Goal: Transaction & Acquisition: Obtain resource

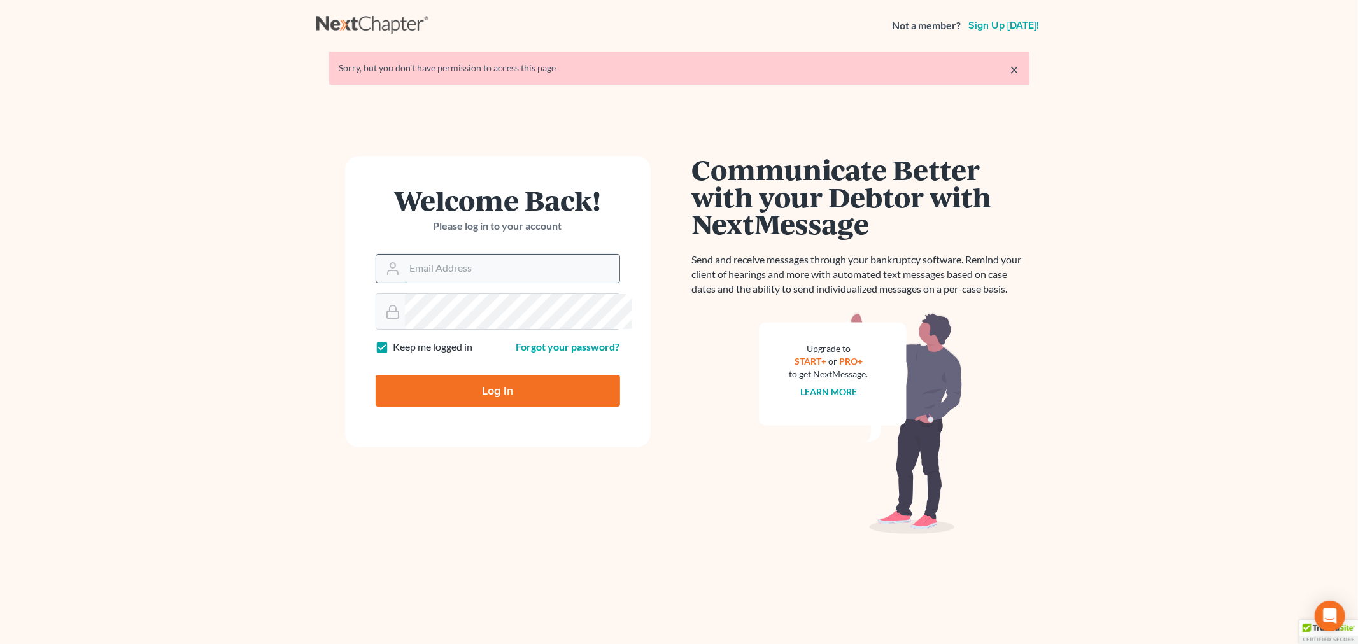
click at [406, 283] on input "Email Address" at bounding box center [512, 269] width 214 height 28
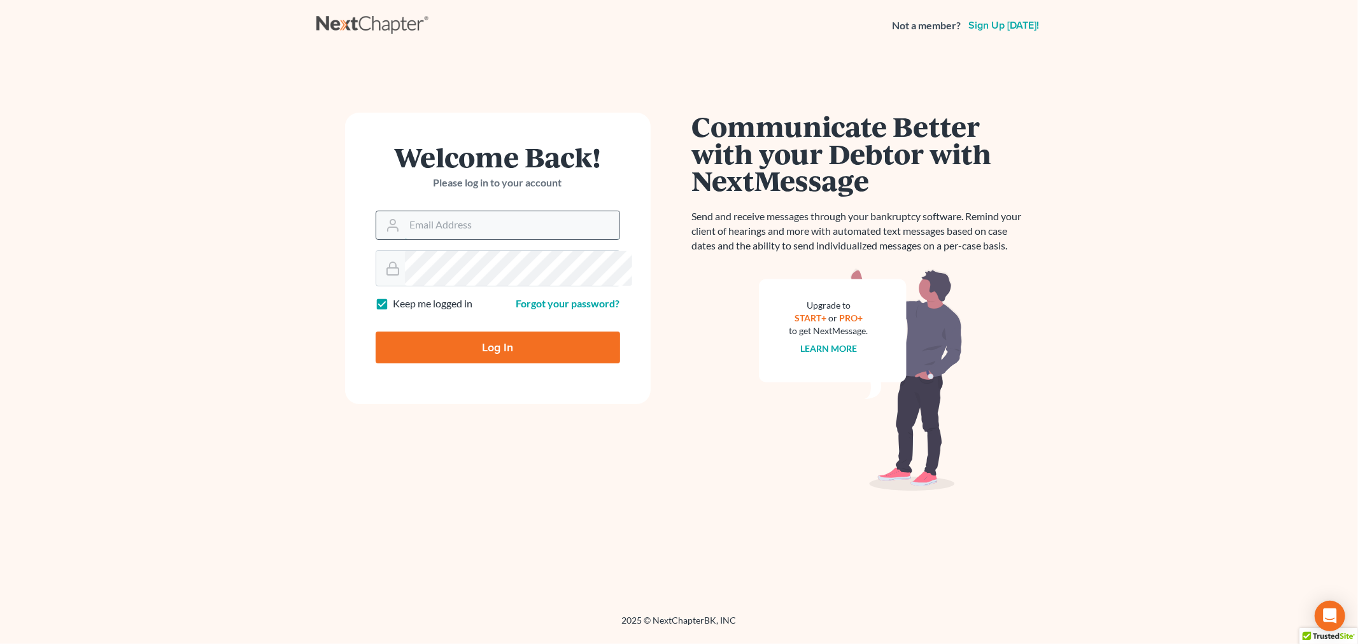
click at [510, 239] on input "Email Address" at bounding box center [512, 225] width 214 height 28
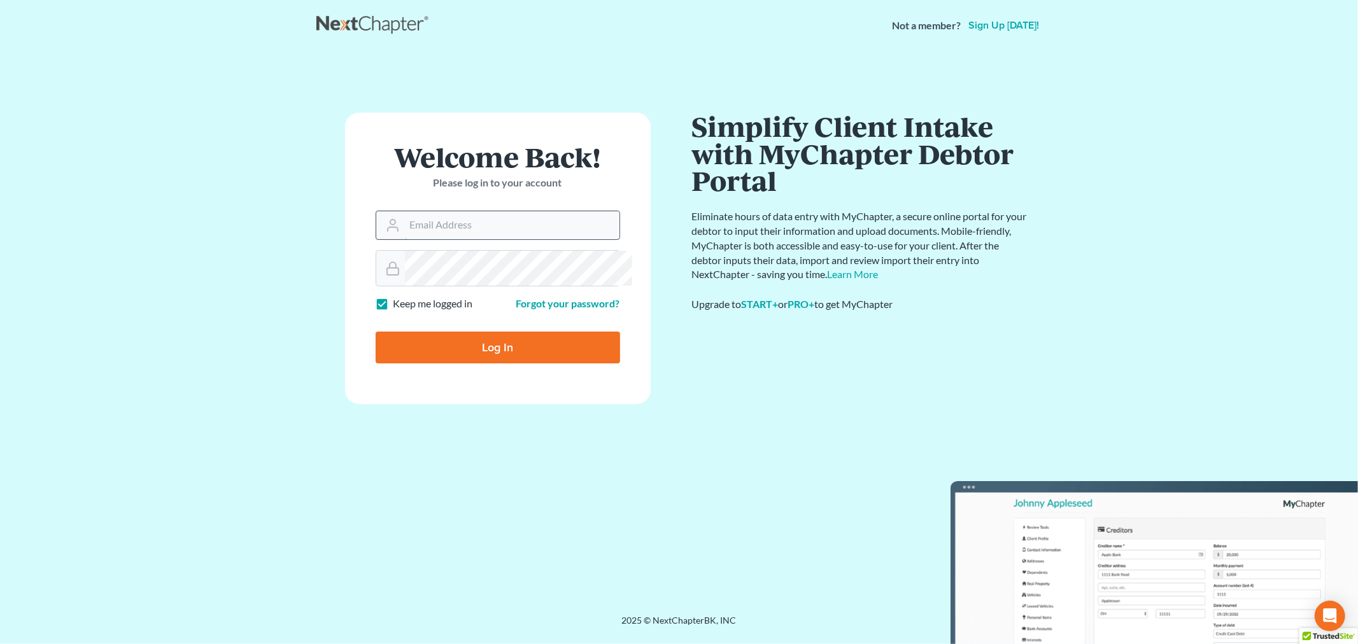
type input "sara@bulielaw.com"
click at [495, 363] on input "Log In" at bounding box center [498, 348] width 244 height 32
type input "Thinking..."
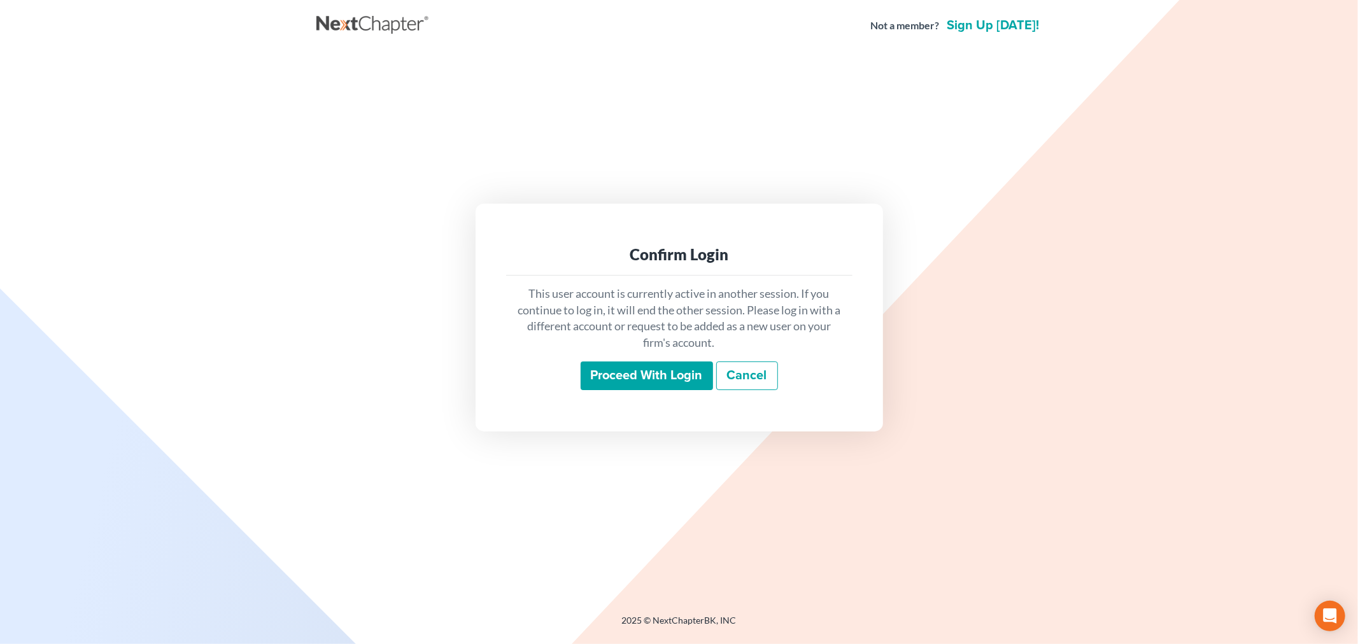
click at [612, 382] on input "Proceed with login" at bounding box center [646, 376] width 132 height 29
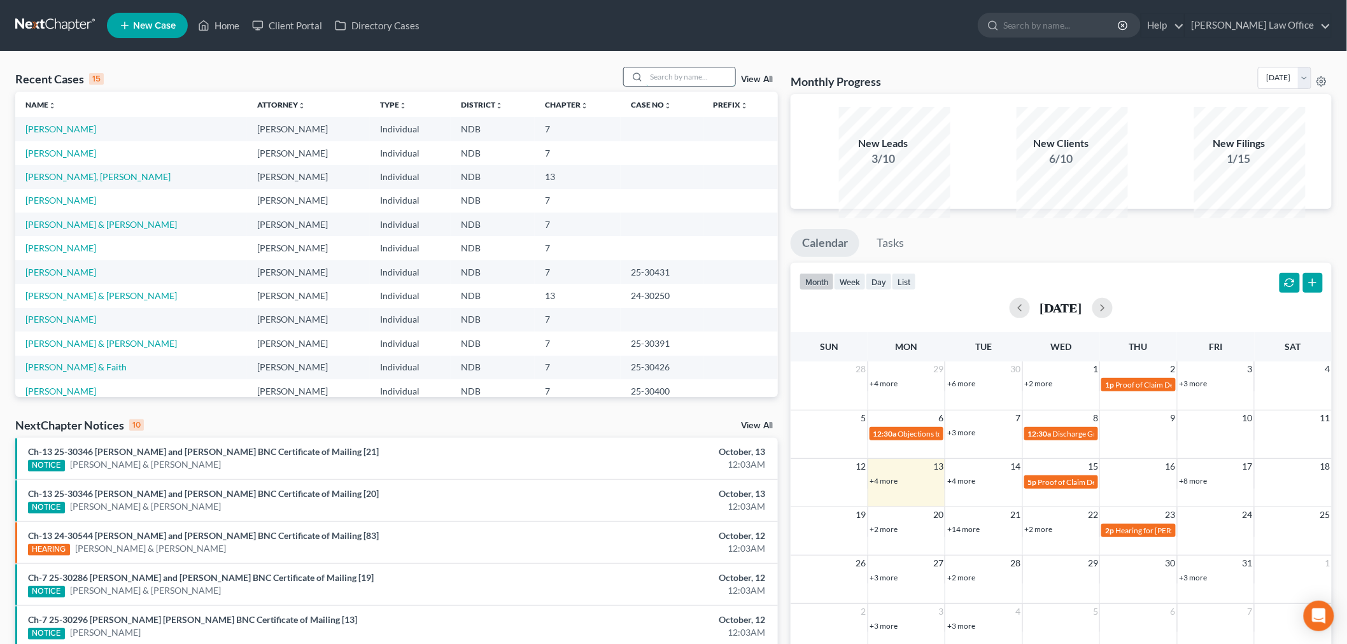
click at [646, 86] on input "search" at bounding box center [690, 76] width 89 height 18
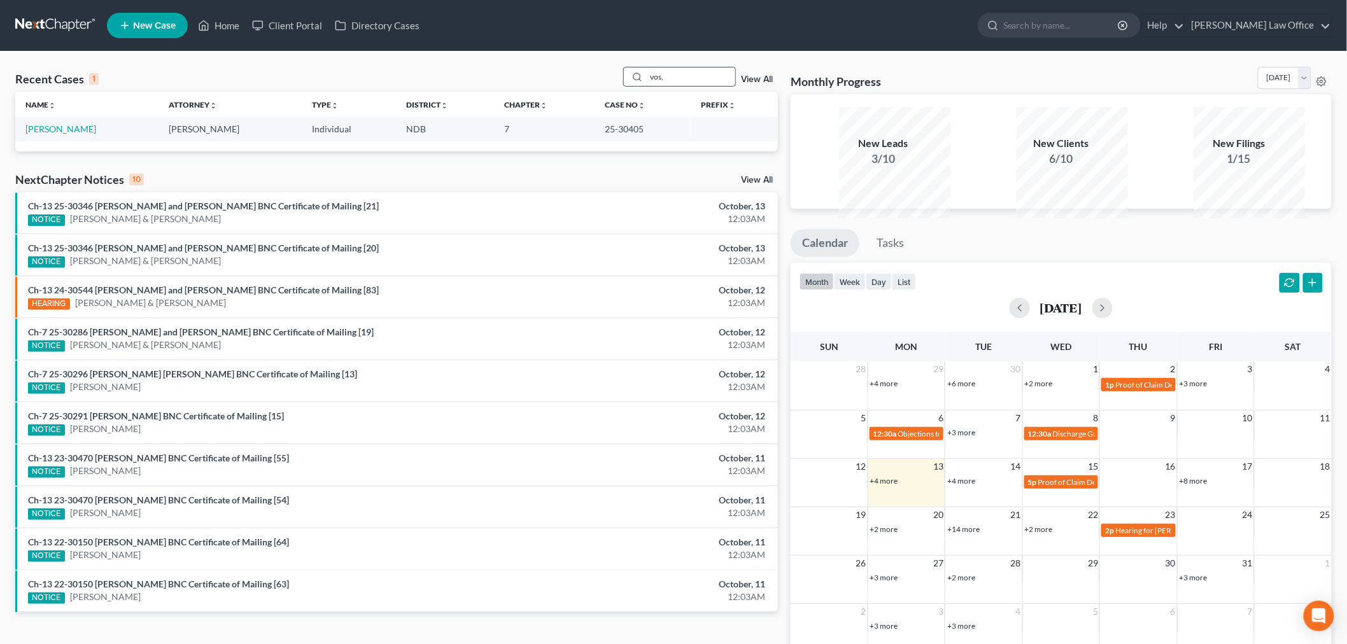
type input "vos,"
click at [53, 134] on link "Vos, James" at bounding box center [60, 128] width 71 height 11
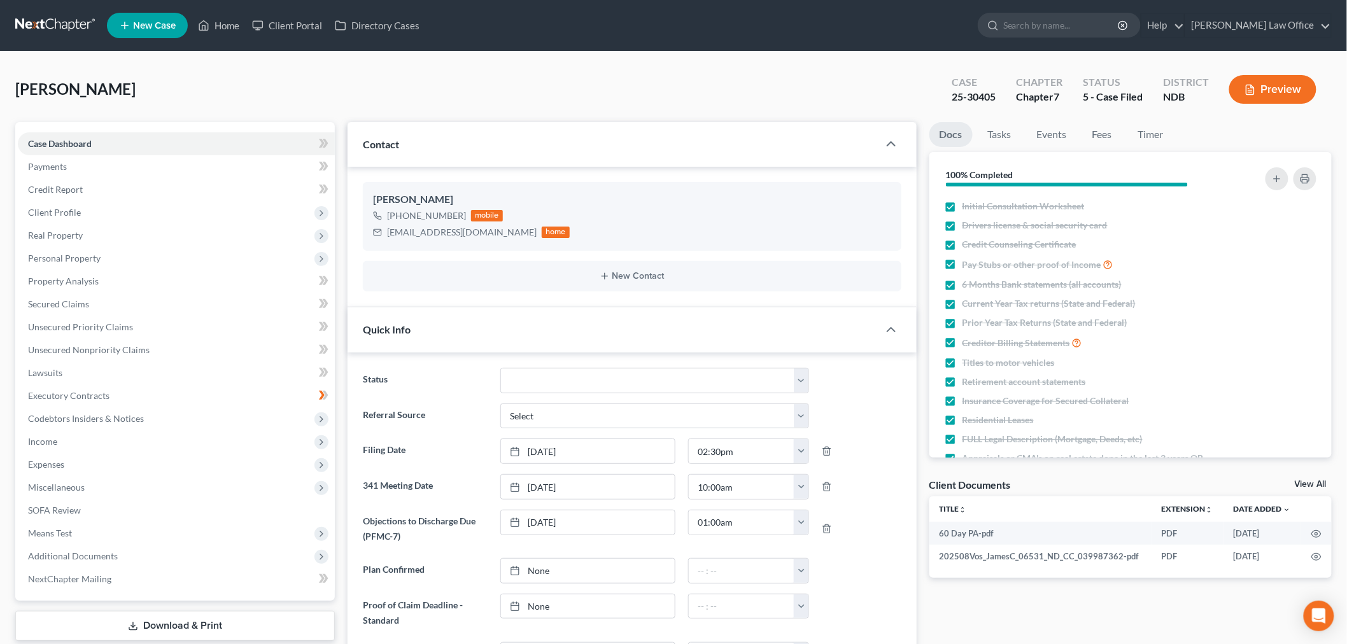
scroll to position [563, 0]
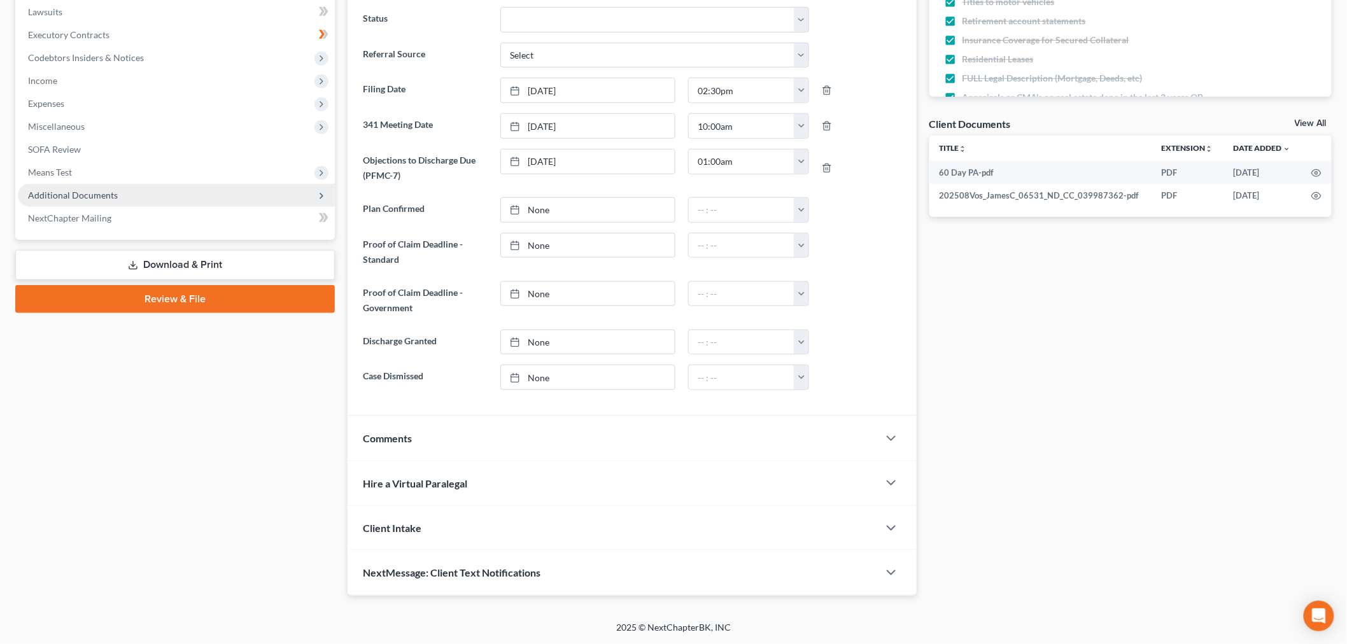
click at [155, 184] on span "Additional Documents" at bounding box center [176, 195] width 317 height 23
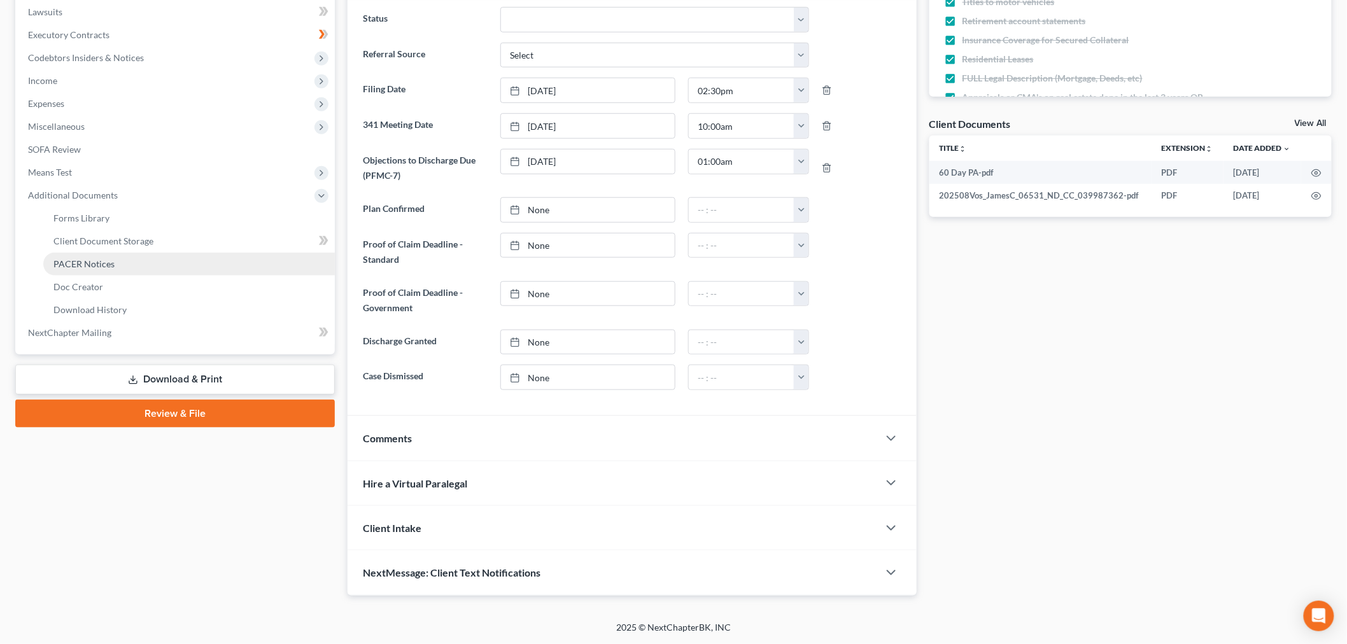
click at [78, 258] on span "PACER Notices" at bounding box center [83, 263] width 61 height 11
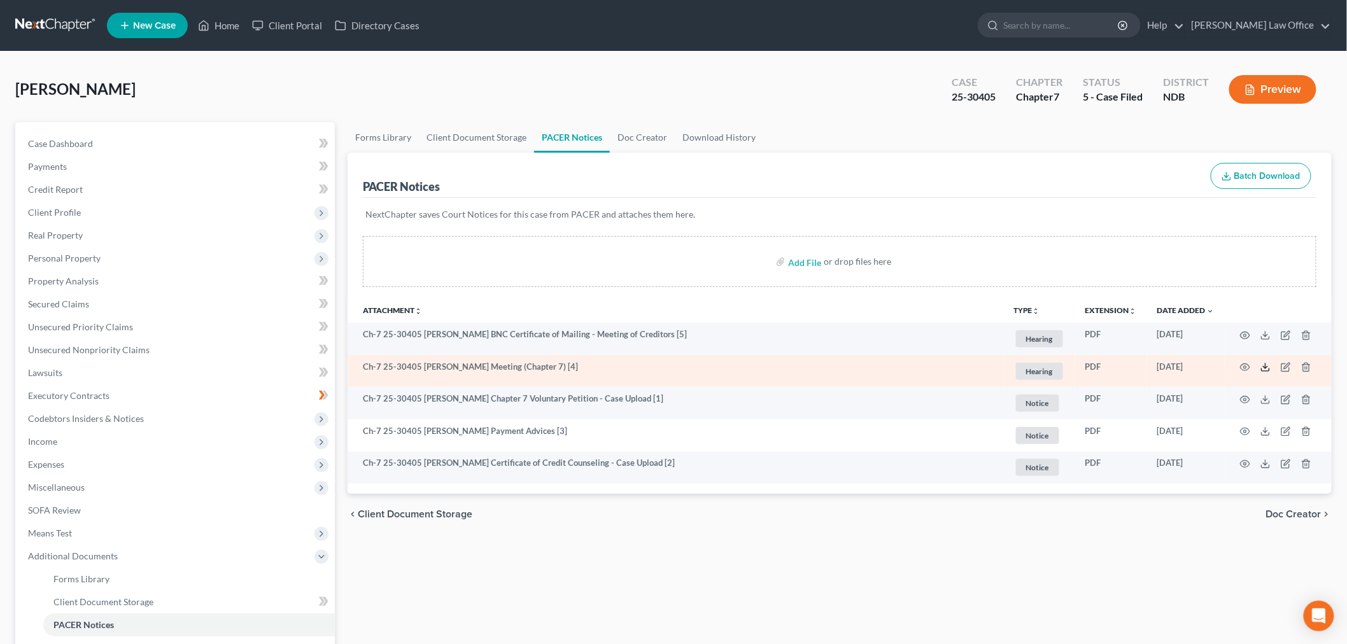
click at [1260, 372] on icon at bounding box center [1265, 367] width 10 height 10
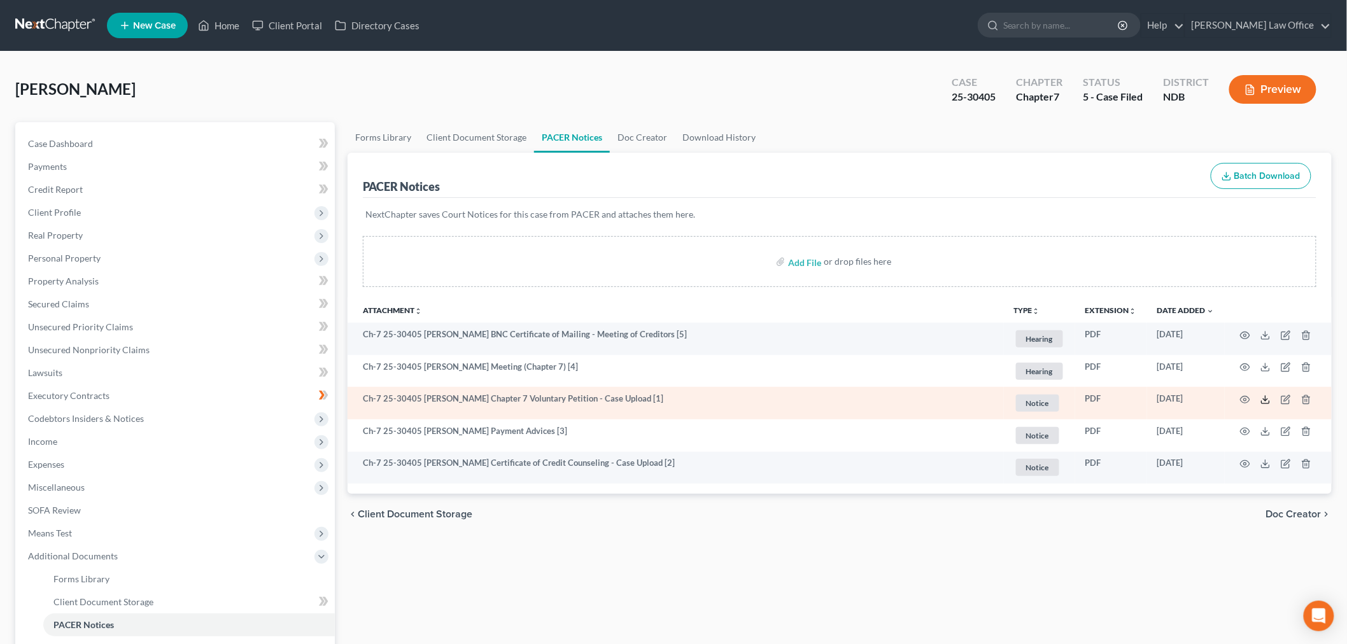
click at [1260, 405] on icon at bounding box center [1265, 400] width 10 height 10
